Goal: Information Seeking & Learning: Learn about a topic

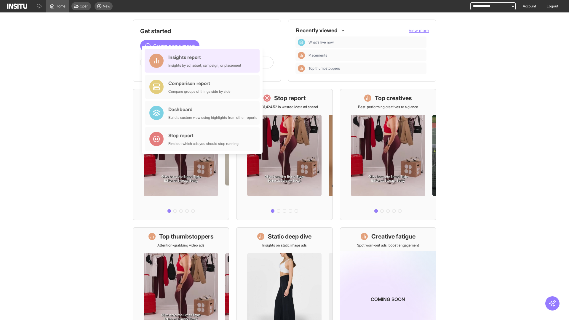
click at [204, 61] on div "Insights report Insights by ad, adset, campaign, or placement" at bounding box center [204, 61] width 73 height 14
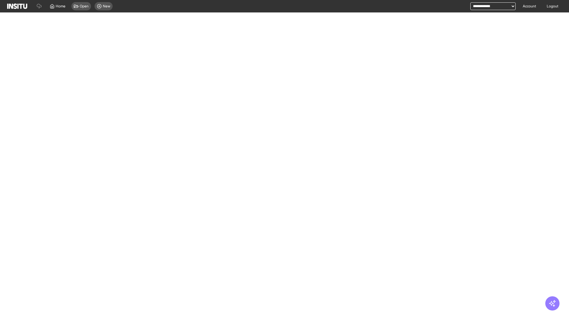
select select "**"
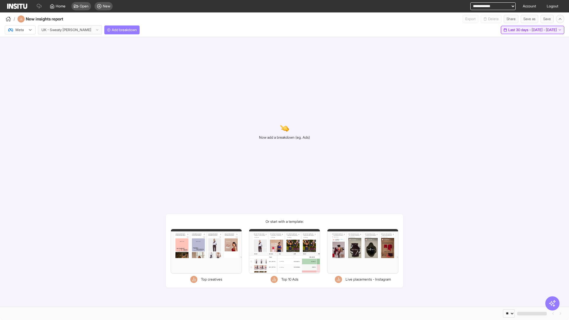
click at [521, 30] on span "Last 30 days - [DATE] - [DATE]" at bounding box center [532, 30] width 49 height 5
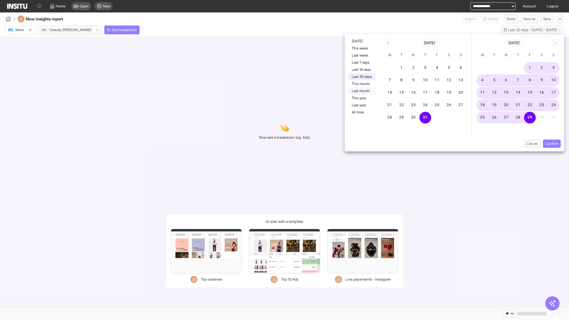
click at [361, 91] on button "Last month" at bounding box center [361, 90] width 27 height 7
